Goal: Complete application form

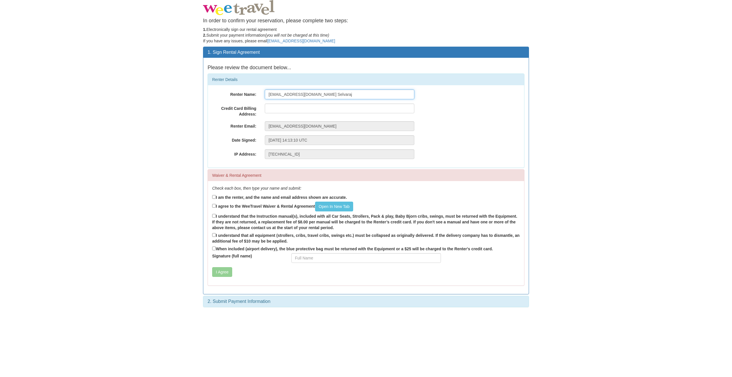
drag, startPoint x: 303, startPoint y: 94, endPoint x: 220, endPoint y: 85, distance: 83.2
click at [220, 85] on div "Renter Details Renter Name: gowthe@gmail.com Selvaraj Credit Card Billing Addre…" at bounding box center [366, 120] width 317 height 94
type input "Gowtham Selvaraj"
click at [280, 107] on input "text" at bounding box center [339, 108] width 149 height 10
click at [282, 111] on input "text" at bounding box center [339, 108] width 149 height 10
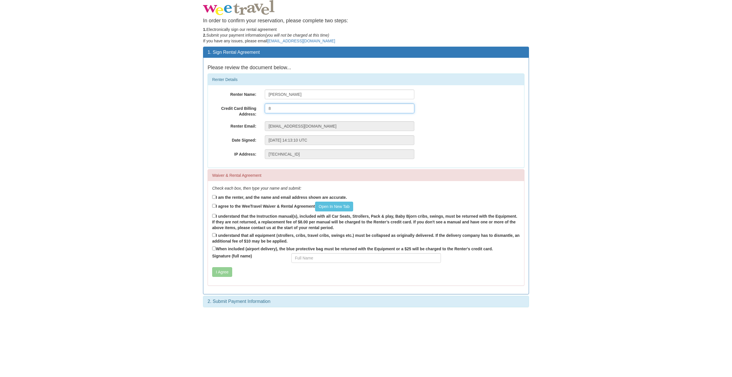
type input "803-4189 Halifax St., Burnaby, BC - V5C0H9"
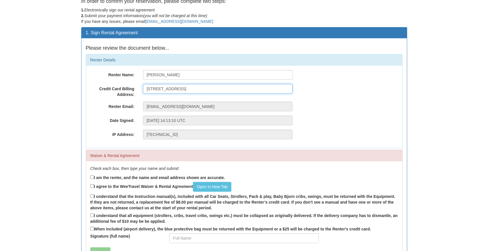
scroll to position [20, 0]
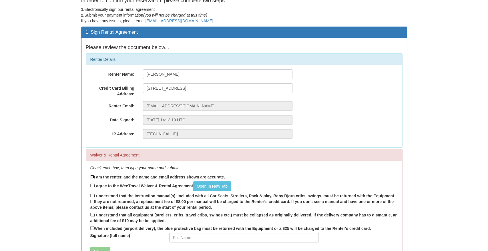
click at [93, 176] on input "I am the renter, and the name and email address shown are accurate." at bounding box center [92, 177] width 4 height 4
checkbox input "true"
click at [209, 186] on link "Open In New Tab" at bounding box center [212, 187] width 38 height 10
click at [91, 184] on input "I agree to the WeeTravel Waiver & Rental Agreement Open In New Tab" at bounding box center [92, 186] width 4 height 4
checkbox input "true"
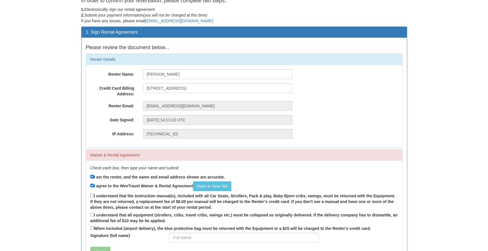
click at [93, 197] on label "I understand that the Instruction manual(s), included with all Car Seats, Strol…" at bounding box center [244, 202] width 308 height 18
click at [93, 197] on input "I understand that the Instruction manual(s), included with all Car Seats, Strol…" at bounding box center [92, 196] width 4 height 4
checkbox input "true"
click at [92, 214] on input "I understand that all equipment (strollers, cribs, travel cribs, swings etc.) m…" at bounding box center [92, 215] width 4 height 4
checkbox input "true"
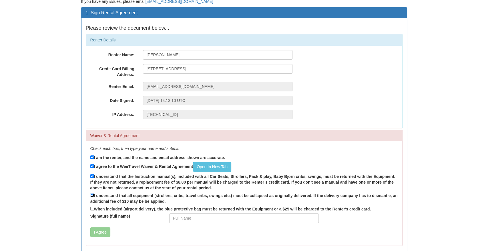
scroll to position [41, 0]
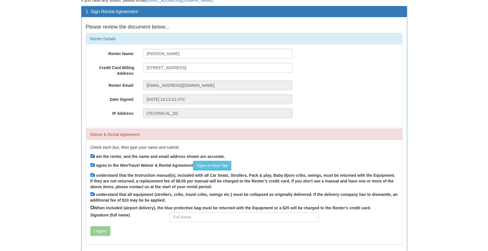
click at [92, 206] on input "When included (airport delivery), the blue protective bag must be returned with…" at bounding box center [92, 208] width 4 height 4
checkbox input "true"
drag, startPoint x: 165, startPoint y: 207, endPoint x: 305, endPoint y: 208, distance: 139.5
click at [305, 208] on label "When included (airport delivery), the blue protective bag must be returned with…" at bounding box center [230, 208] width 281 height 6
click at [231, 211] on div "When included (airport delivery), the blue protective bag must be returned with…" at bounding box center [244, 209] width 308 height 8
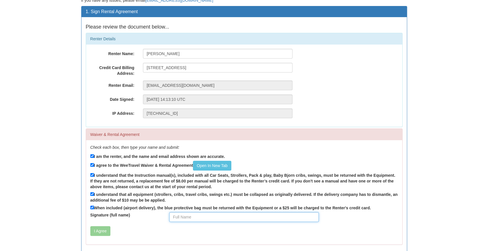
click at [221, 216] on input "Signature (full name)" at bounding box center [243, 217] width 149 height 10
type input "Gowtham Selvaraj"
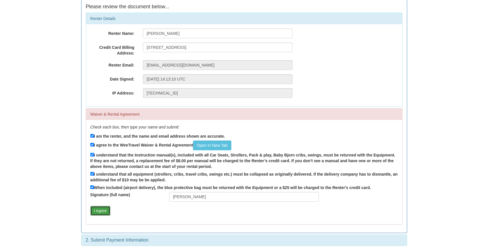
click at [104, 210] on button "I Agree" at bounding box center [100, 211] width 20 height 10
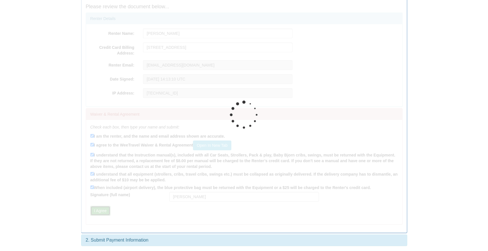
scroll to position [0, 0]
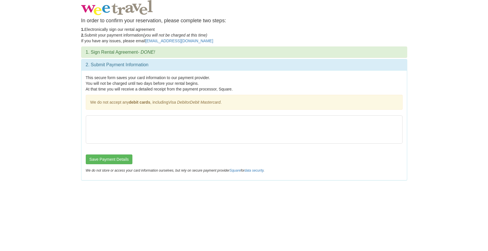
click at [186, 144] on div at bounding box center [244, 134] width 317 height 39
click at [112, 158] on button "Save Payment Details" at bounding box center [109, 160] width 47 height 10
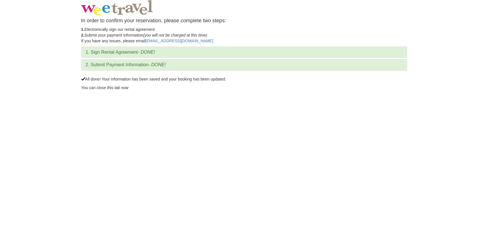
click at [137, 110] on body "In order to confirm your reservation, please complete two steps: 1. Electronica…" at bounding box center [244, 125] width 488 height 251
